Goal: Information Seeking & Learning: Compare options

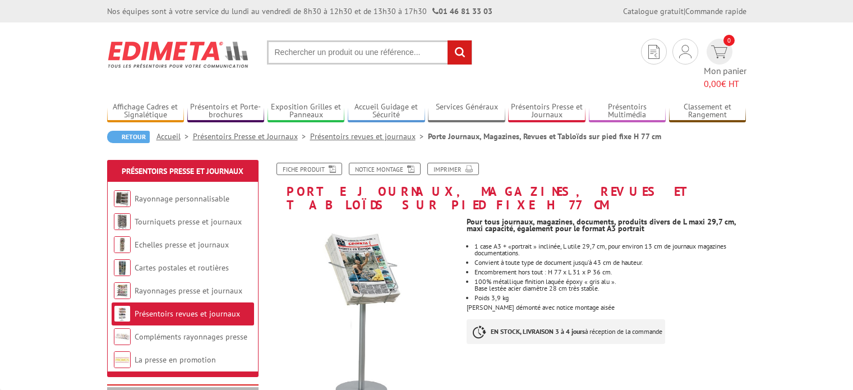
scroll to position [112, 0]
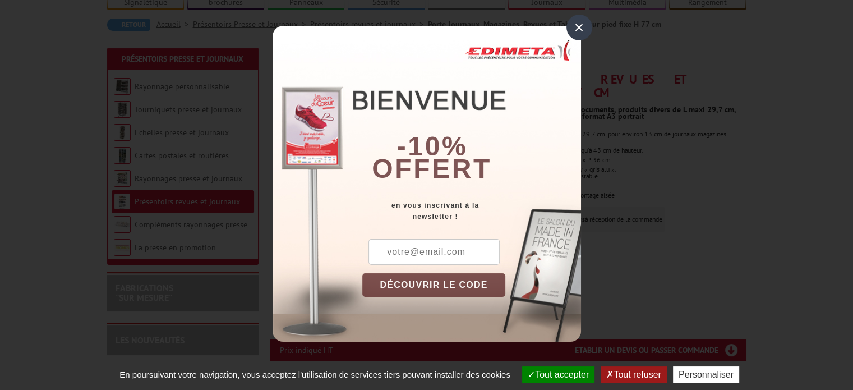
click at [576, 32] on div "×" at bounding box center [580, 28] width 26 height 26
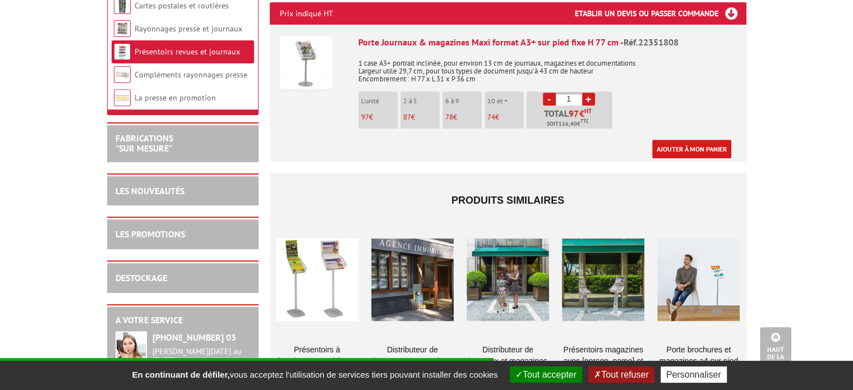
scroll to position [561, 0]
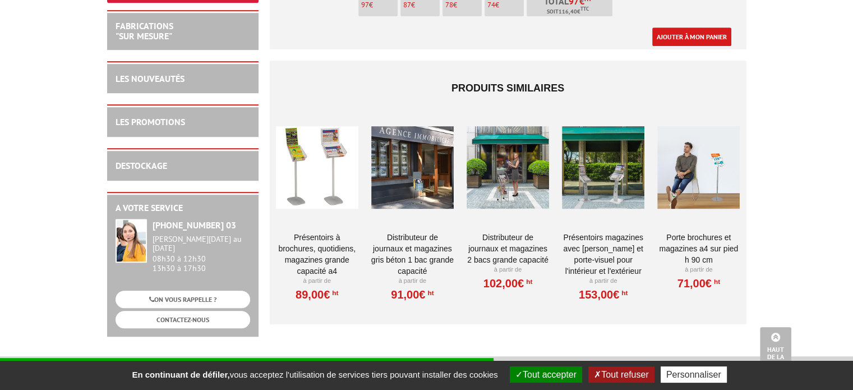
click at [323, 232] on link "Présentoirs à brochures, quotidiens, magazines grande capacité A4" at bounding box center [317, 254] width 82 height 45
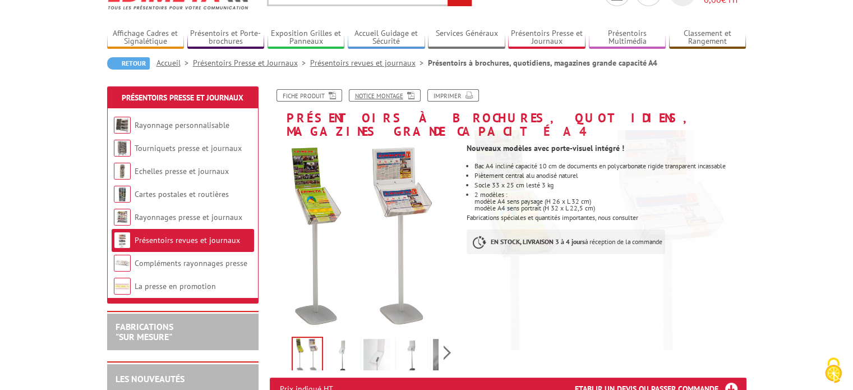
scroll to position [168, 0]
